Goal: Information Seeking & Learning: Learn about a topic

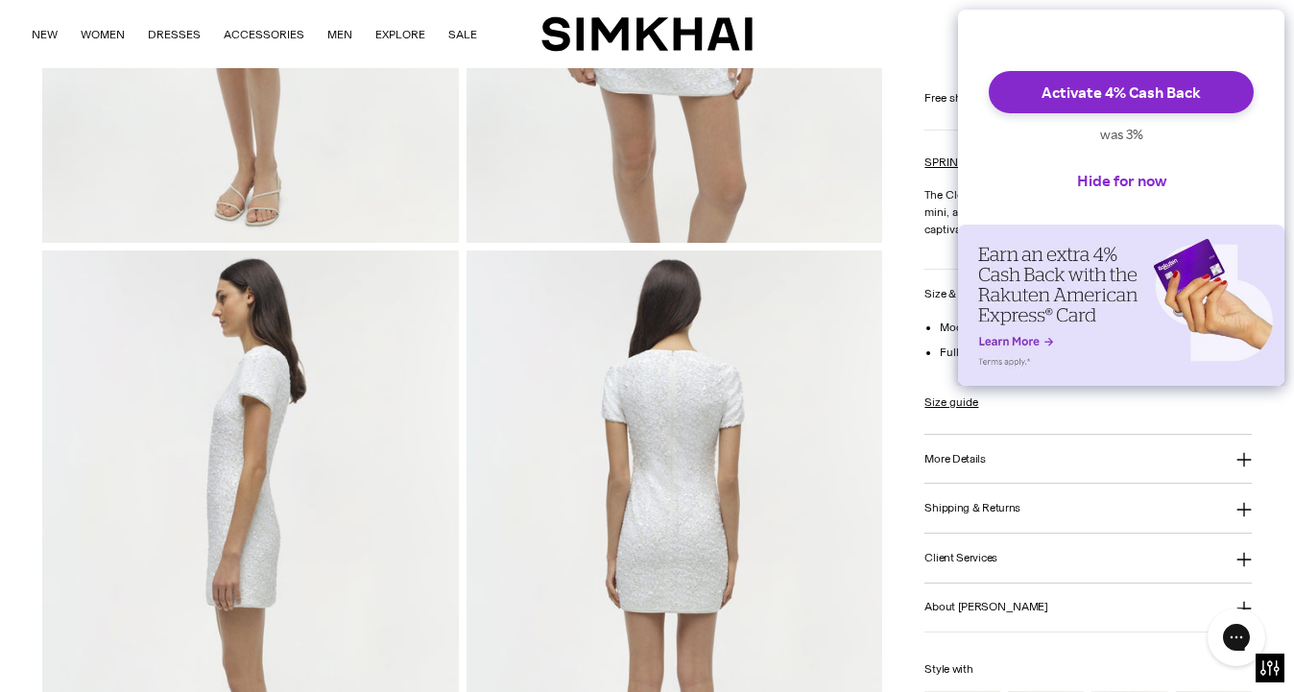
scroll to position [522, 0]
click at [1148, 198] on button "Hide for now" at bounding box center [1122, 180] width 120 height 42
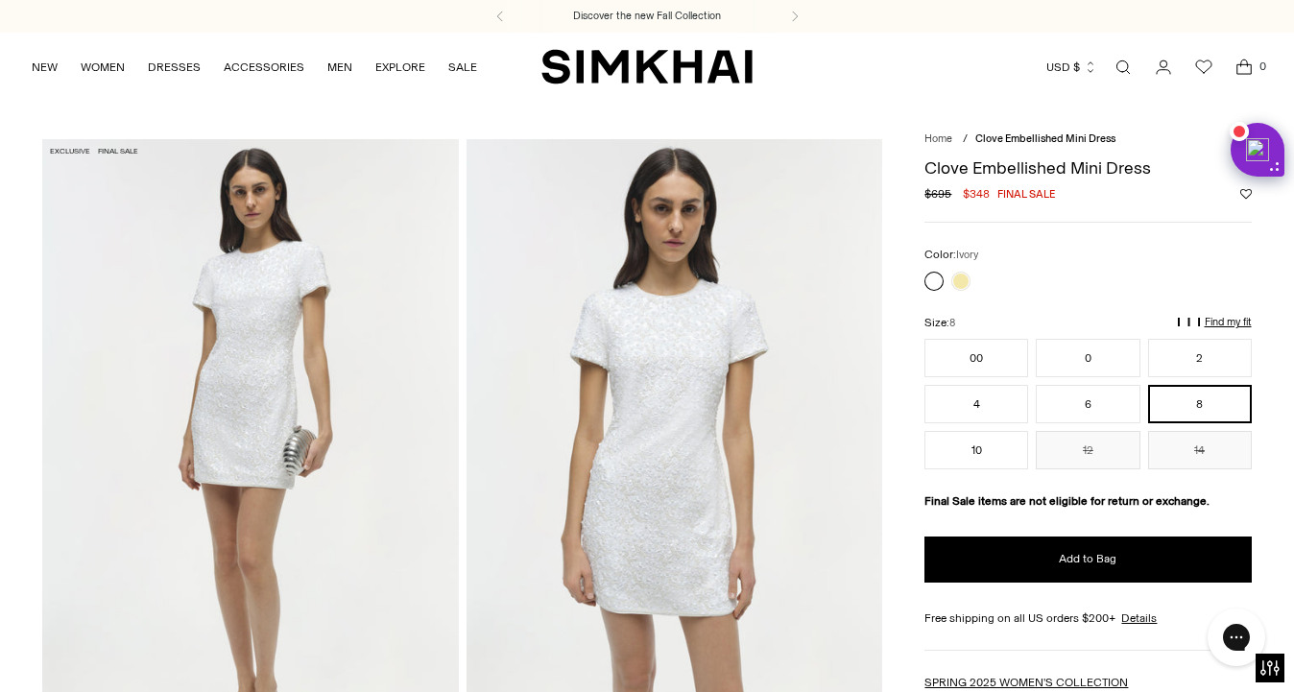
scroll to position [0, 0]
click at [1068, 358] on button "0" at bounding box center [1088, 358] width 104 height 38
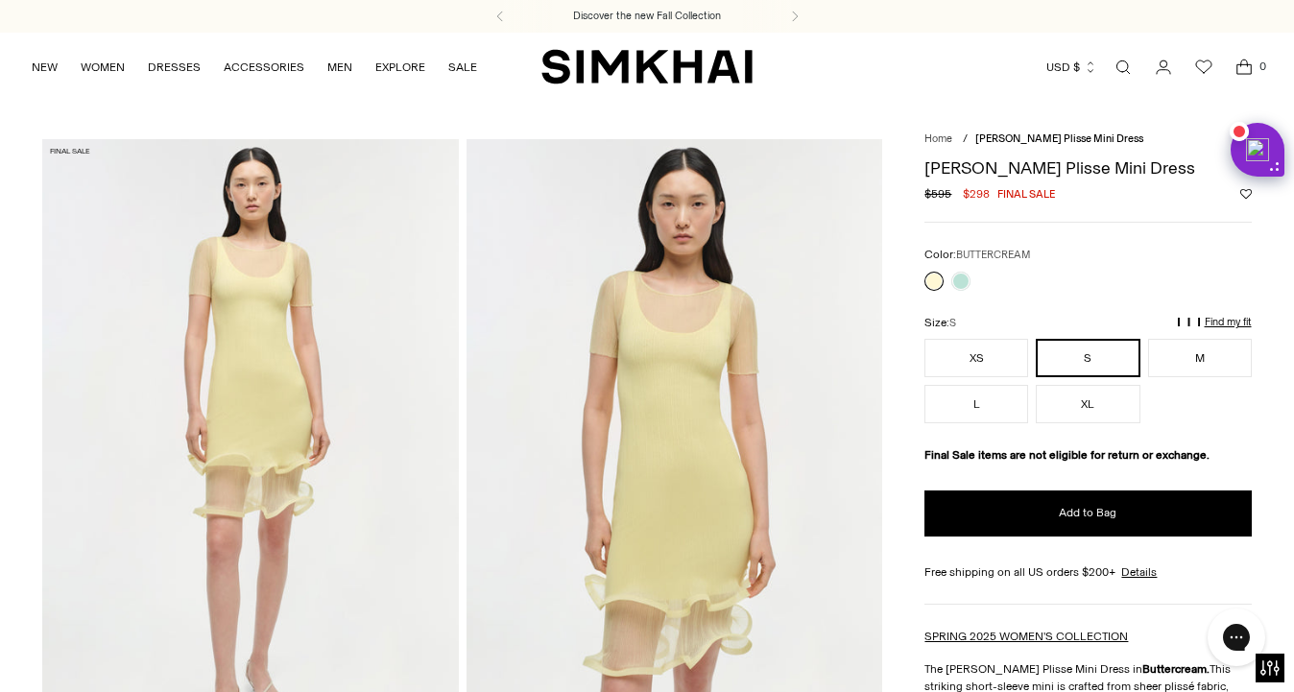
click at [1122, 67] on icon "Open search modal" at bounding box center [1123, 67] width 21 height 15
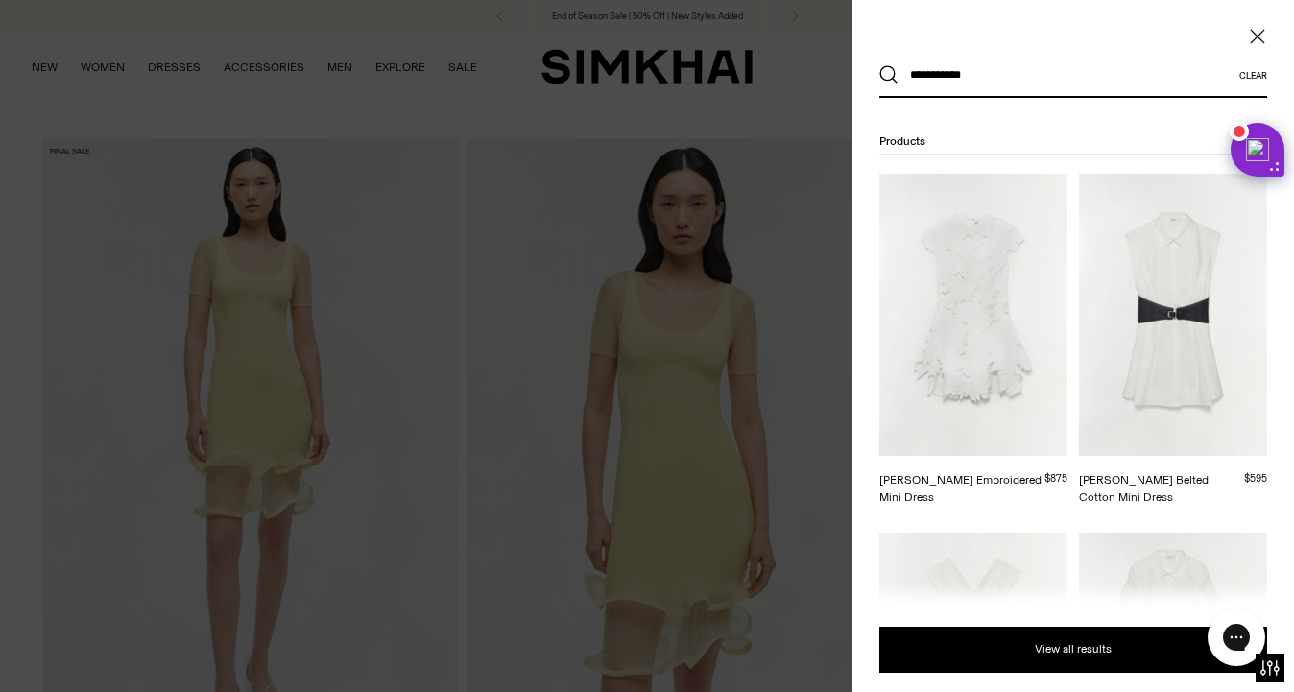
type input "**********"
click at [889, 75] on button "Search" at bounding box center [889, 74] width 19 height 19
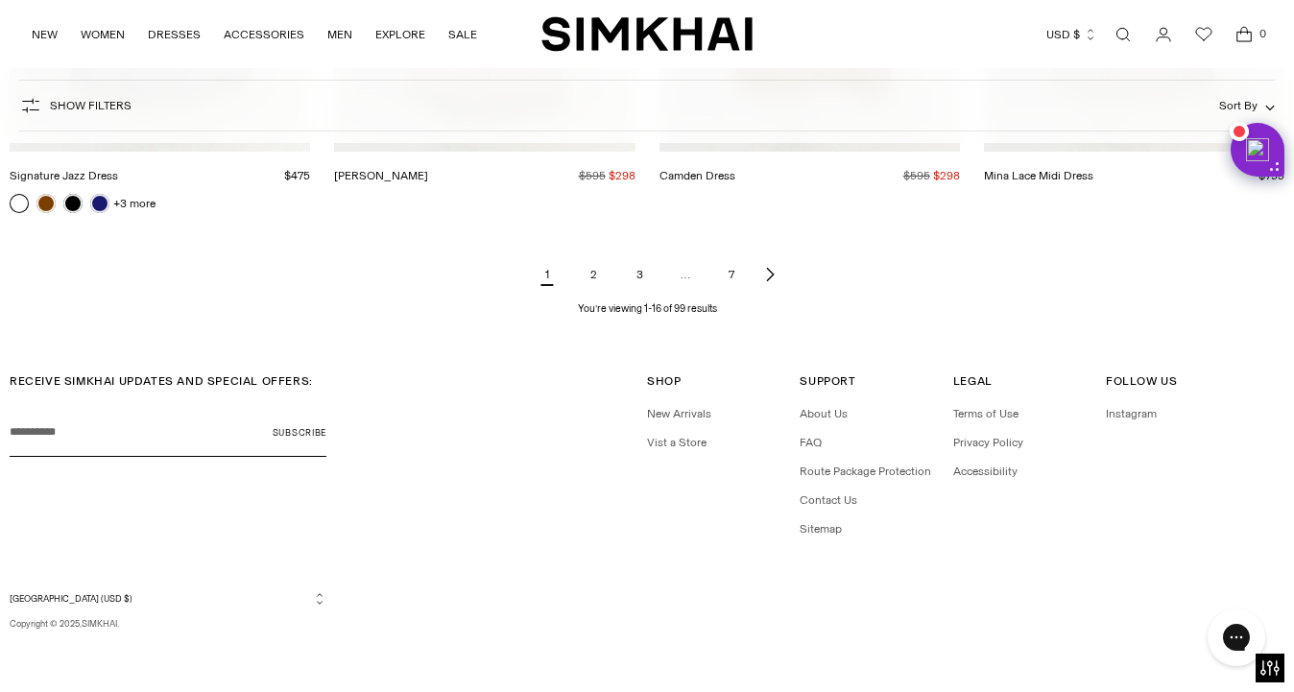
scroll to position [2329, 0]
click at [591, 273] on link "2" at bounding box center [593, 275] width 38 height 38
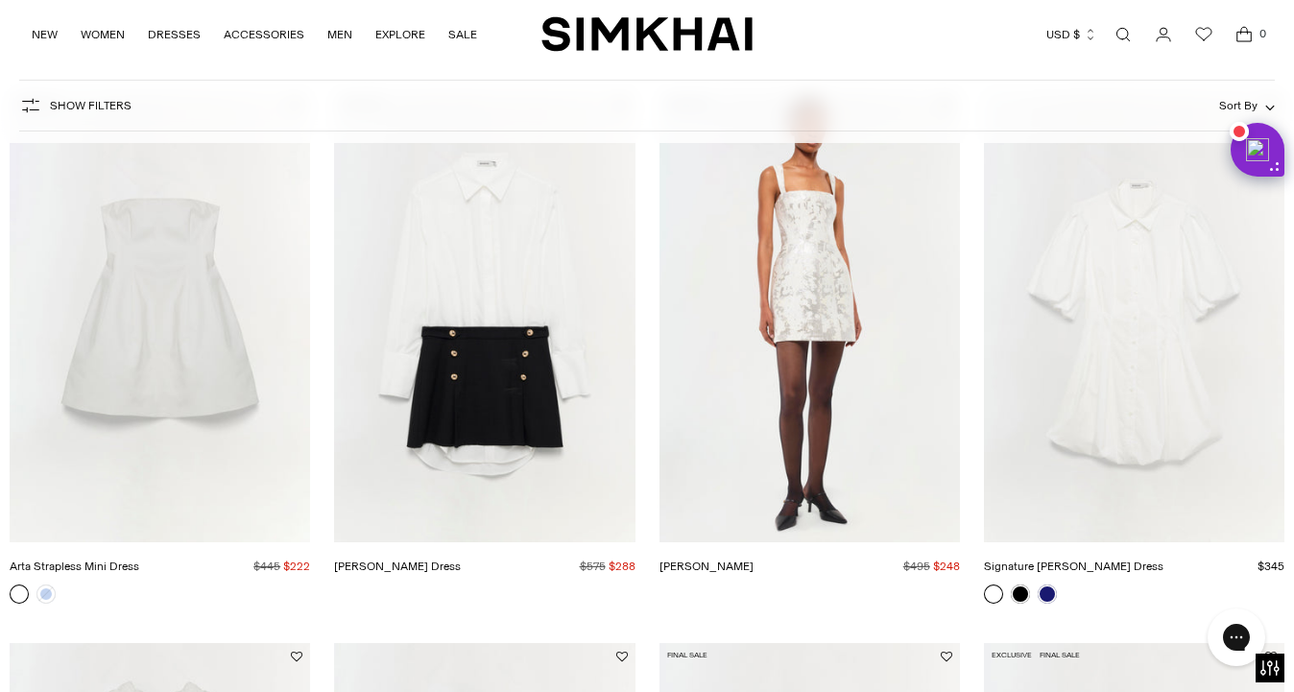
scroll to position [281, 0]
click at [0, 0] on img "Arta Strapless Mini Dress" at bounding box center [0, 0] width 0 height 0
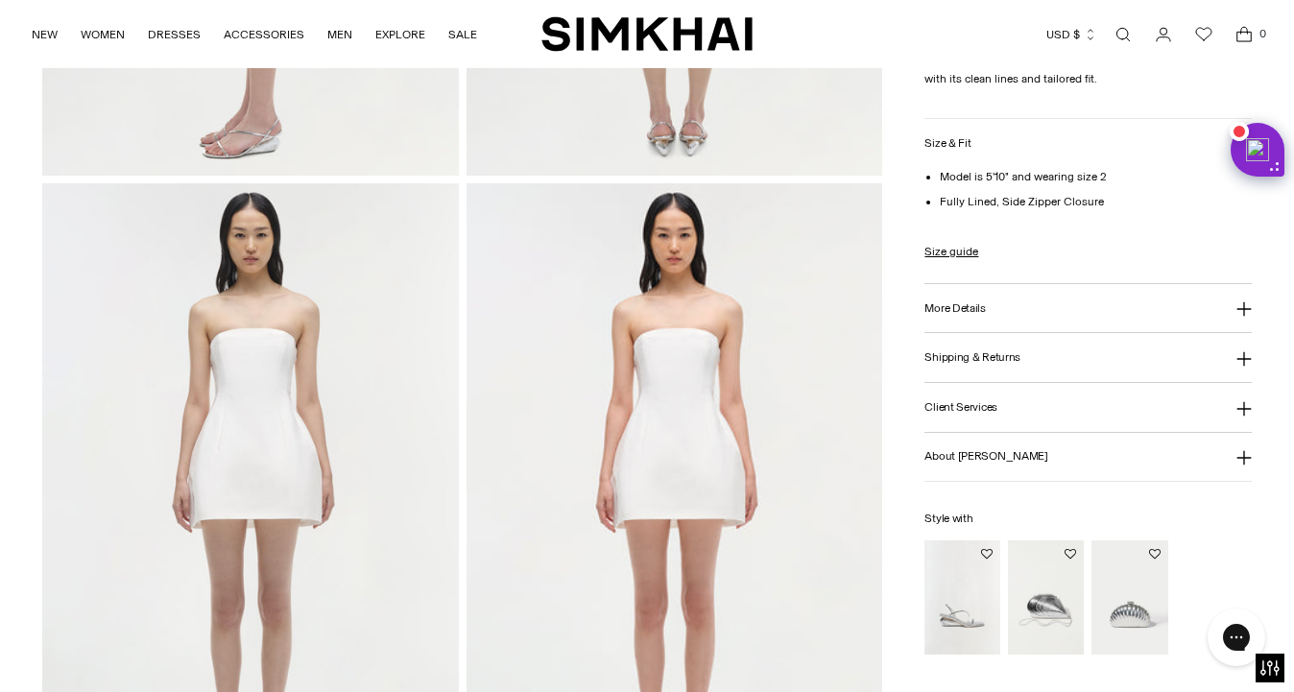
scroll to position [1250, 0]
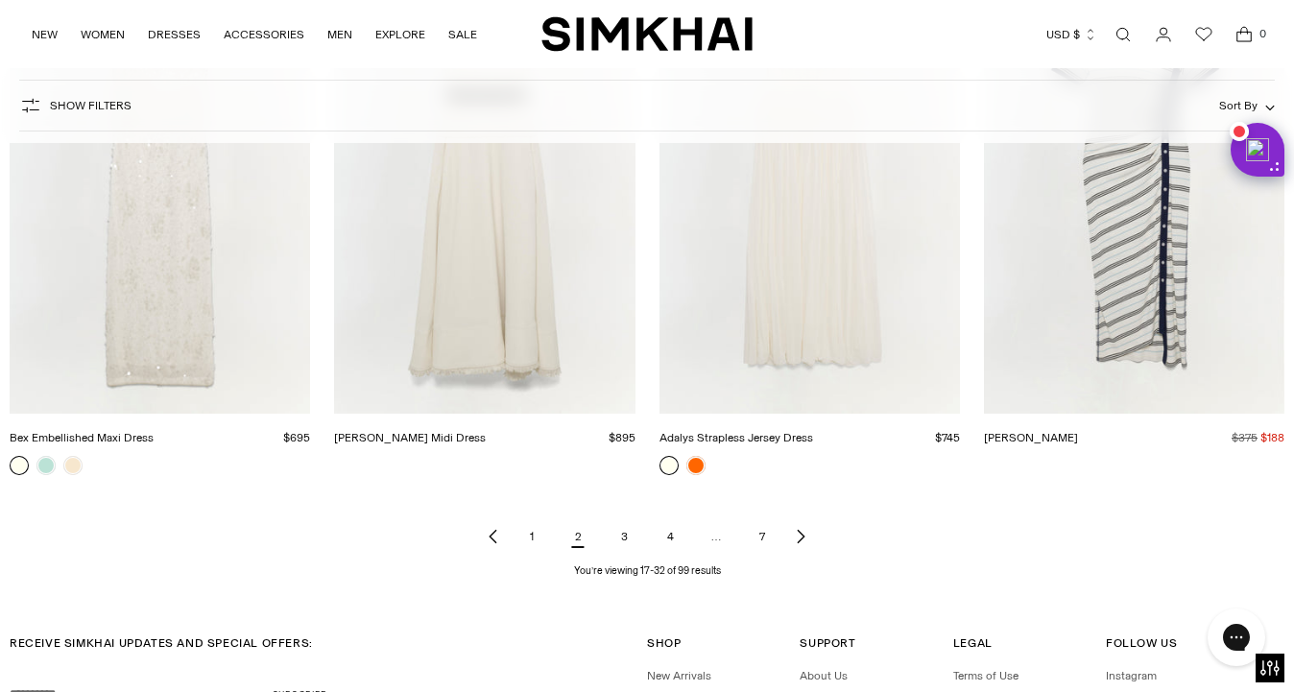
scroll to position [2074, 0]
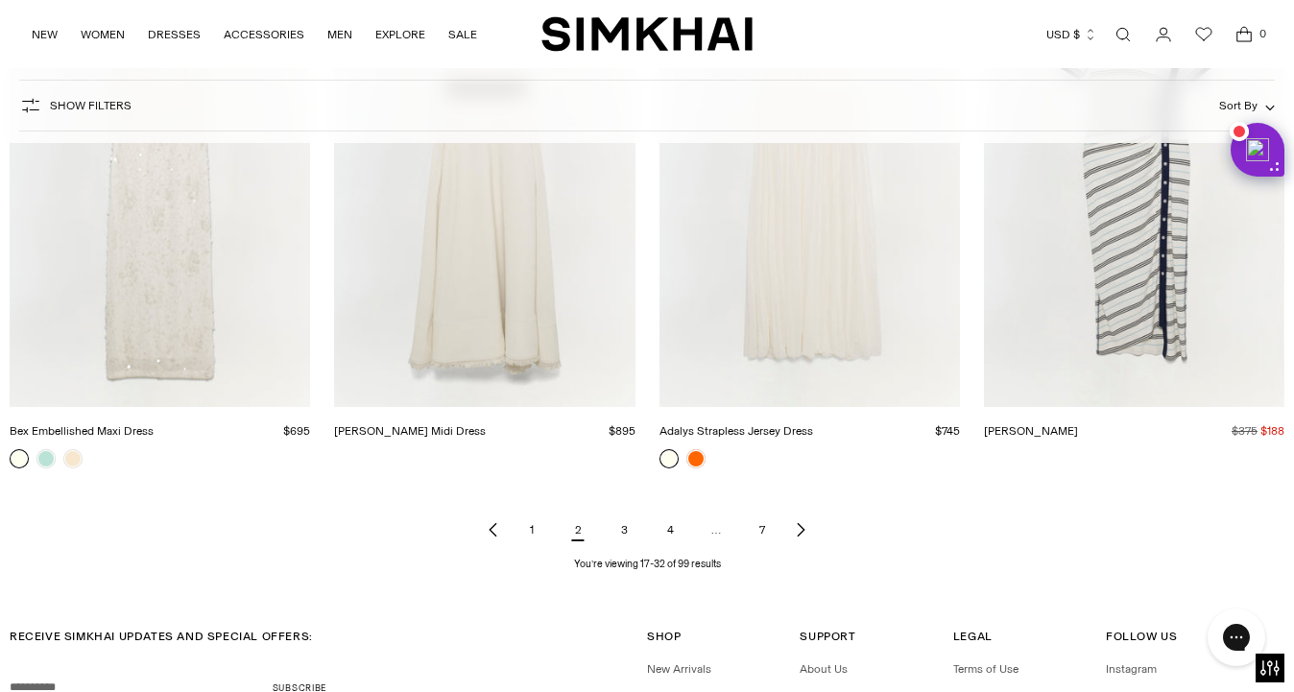
click at [632, 528] on link "3" at bounding box center [624, 530] width 38 height 38
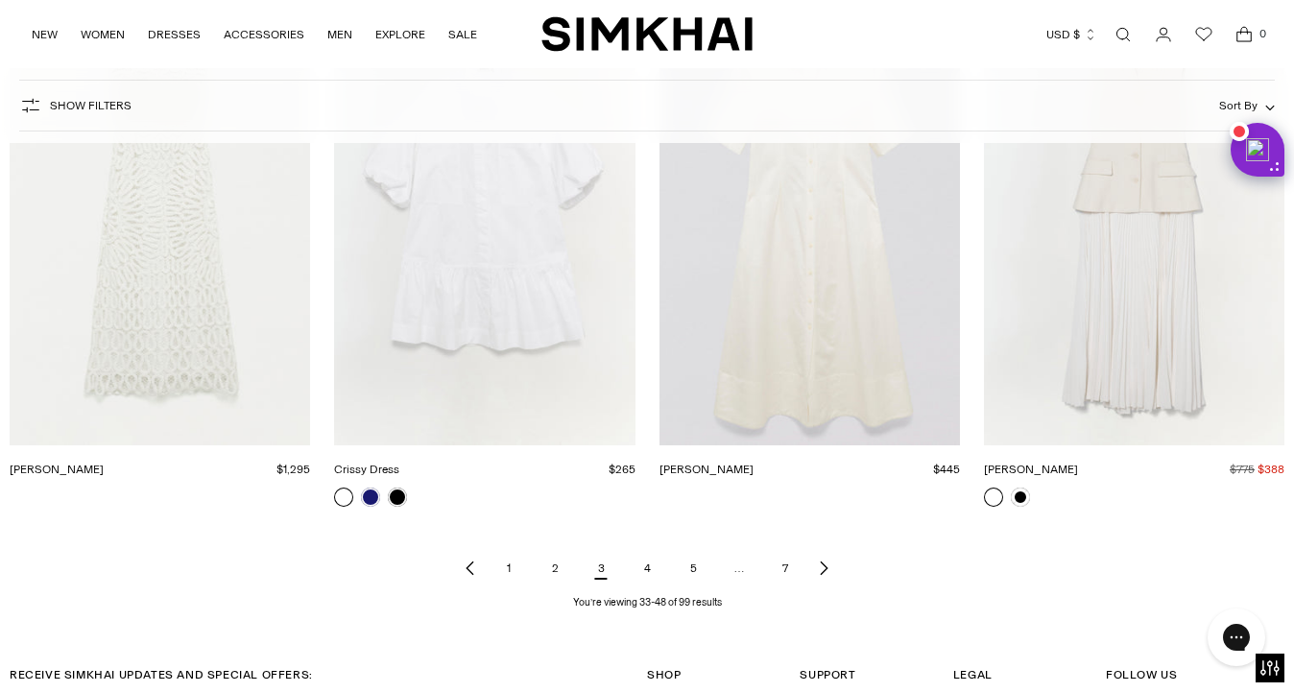
scroll to position [2040, 0]
click at [648, 567] on link "4" at bounding box center [647, 564] width 38 height 38
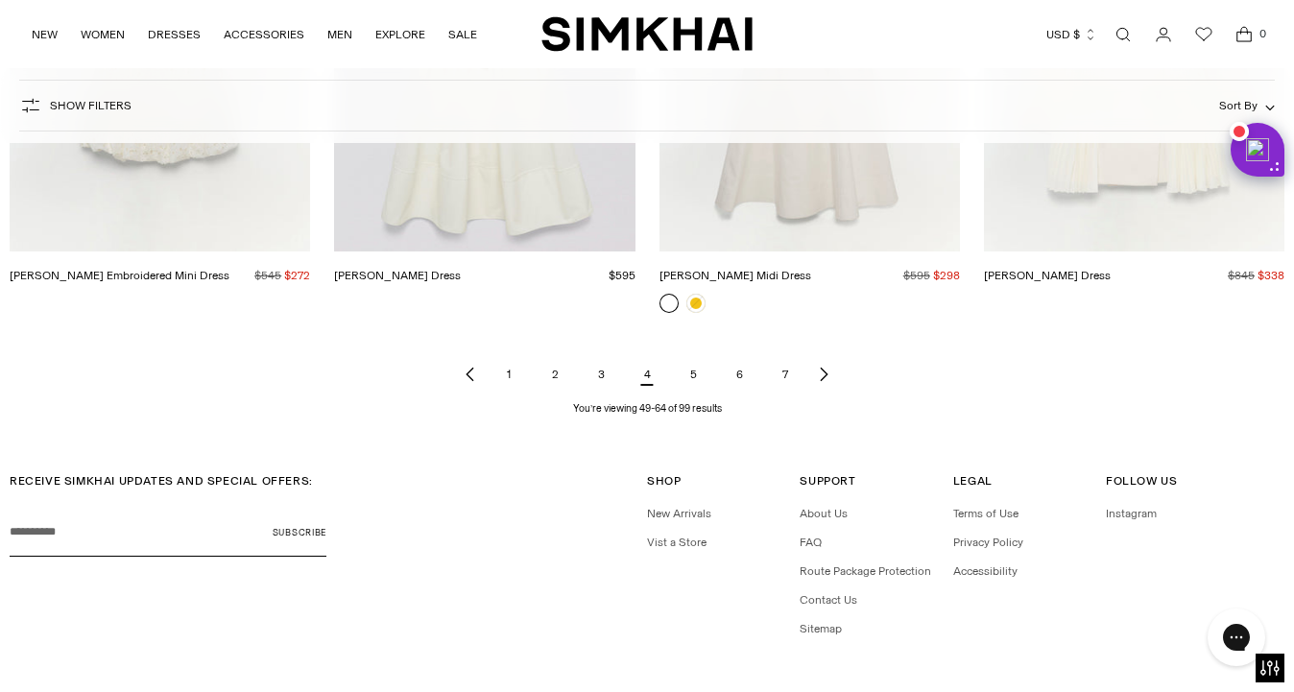
scroll to position [2260, 0]
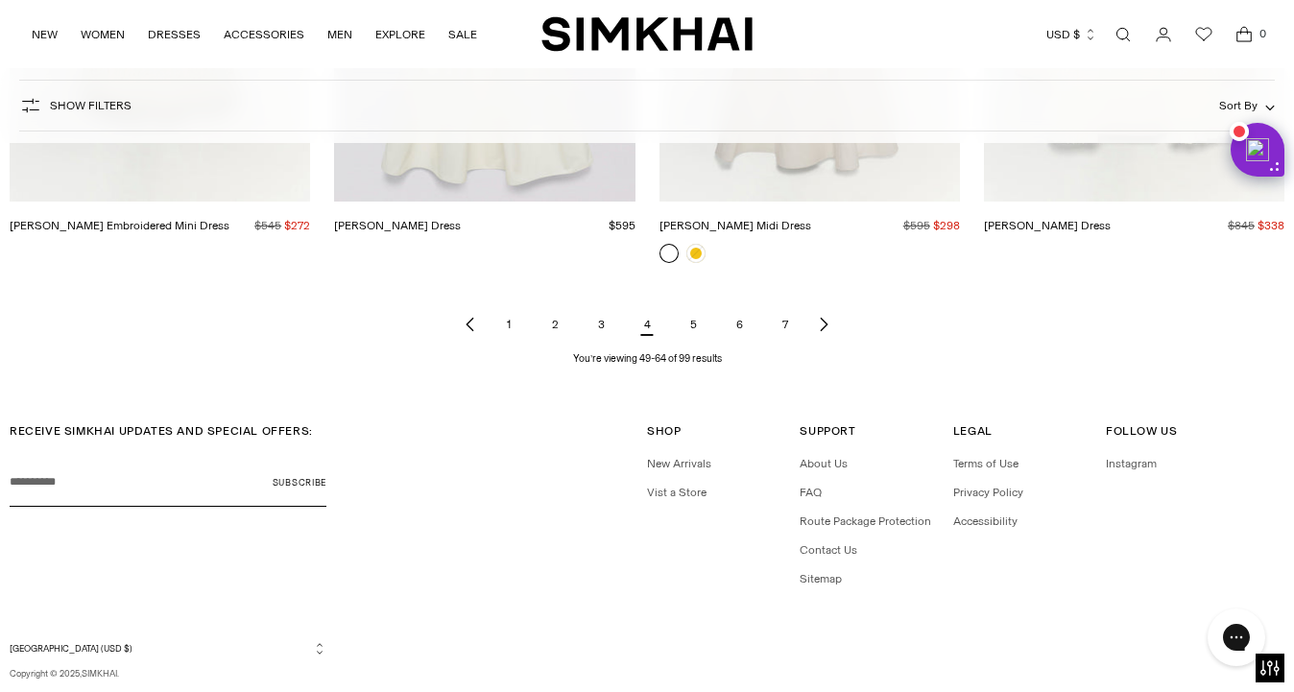
click at [696, 330] on link "5" at bounding box center [693, 324] width 38 height 38
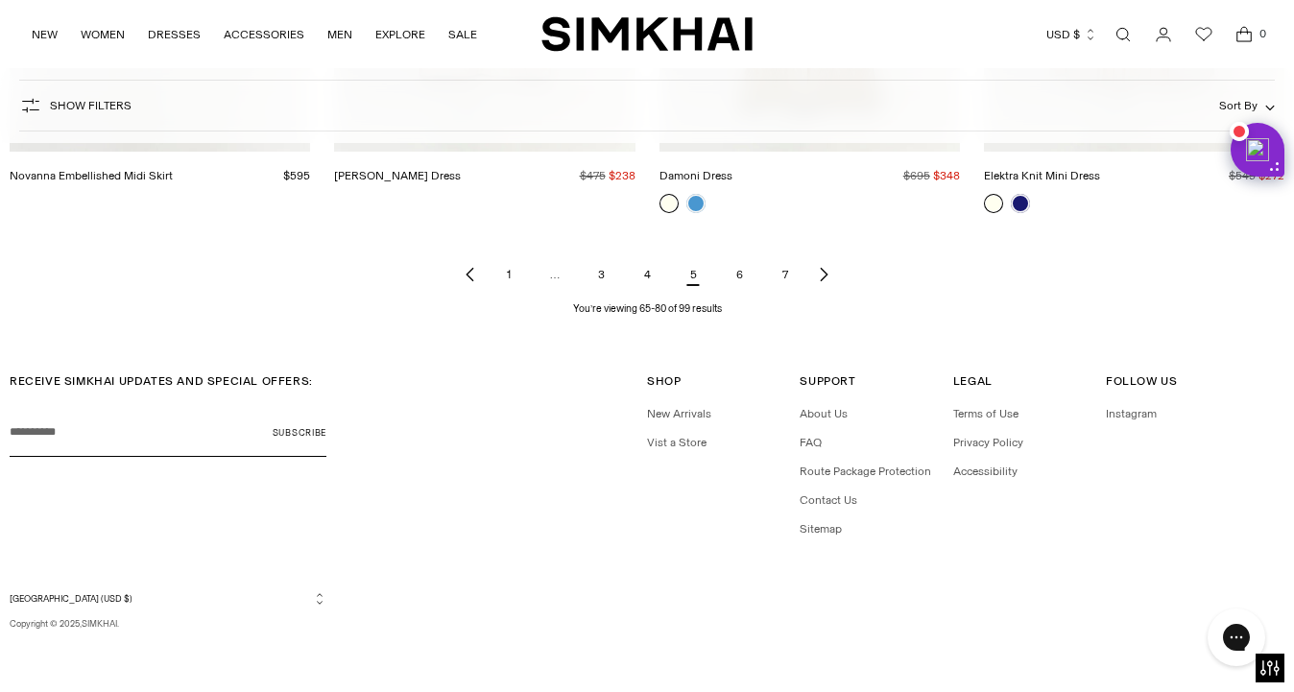
scroll to position [2329, 0]
click at [738, 277] on link "6" at bounding box center [739, 275] width 38 height 38
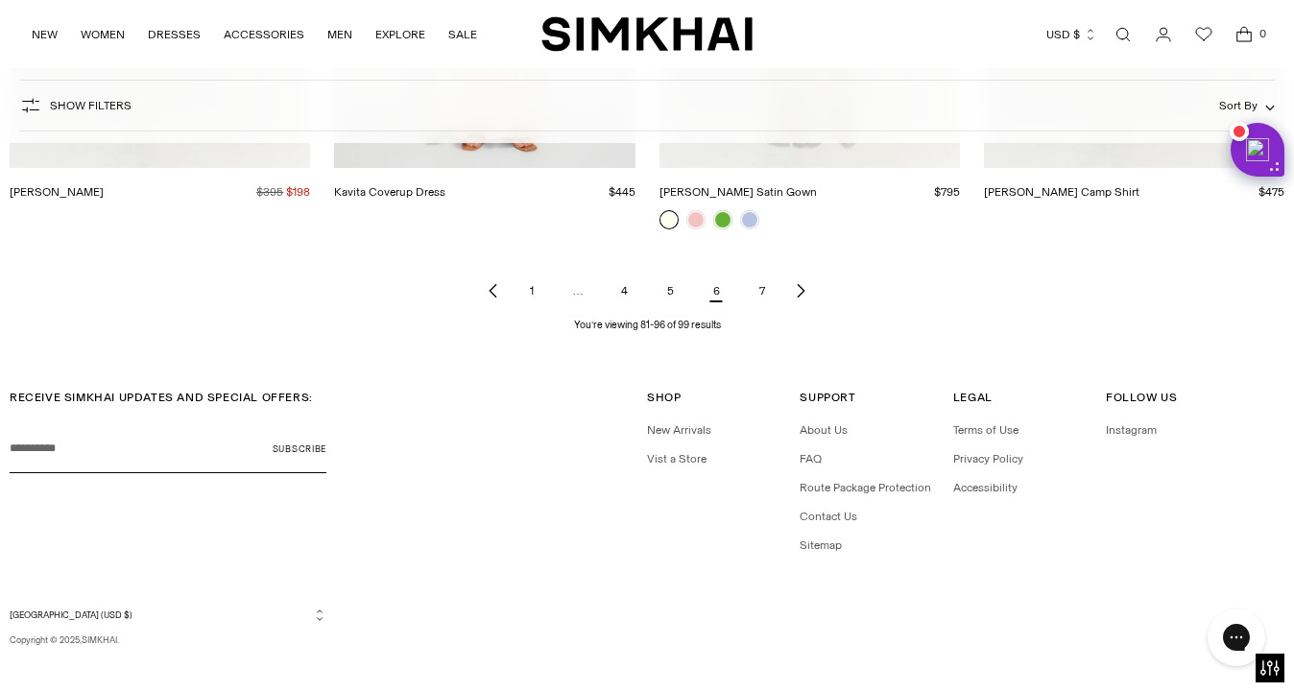
scroll to position [2309, 0]
click at [763, 282] on link "7" at bounding box center [762, 293] width 38 height 38
